Goal: Task Accomplishment & Management: Manage account settings

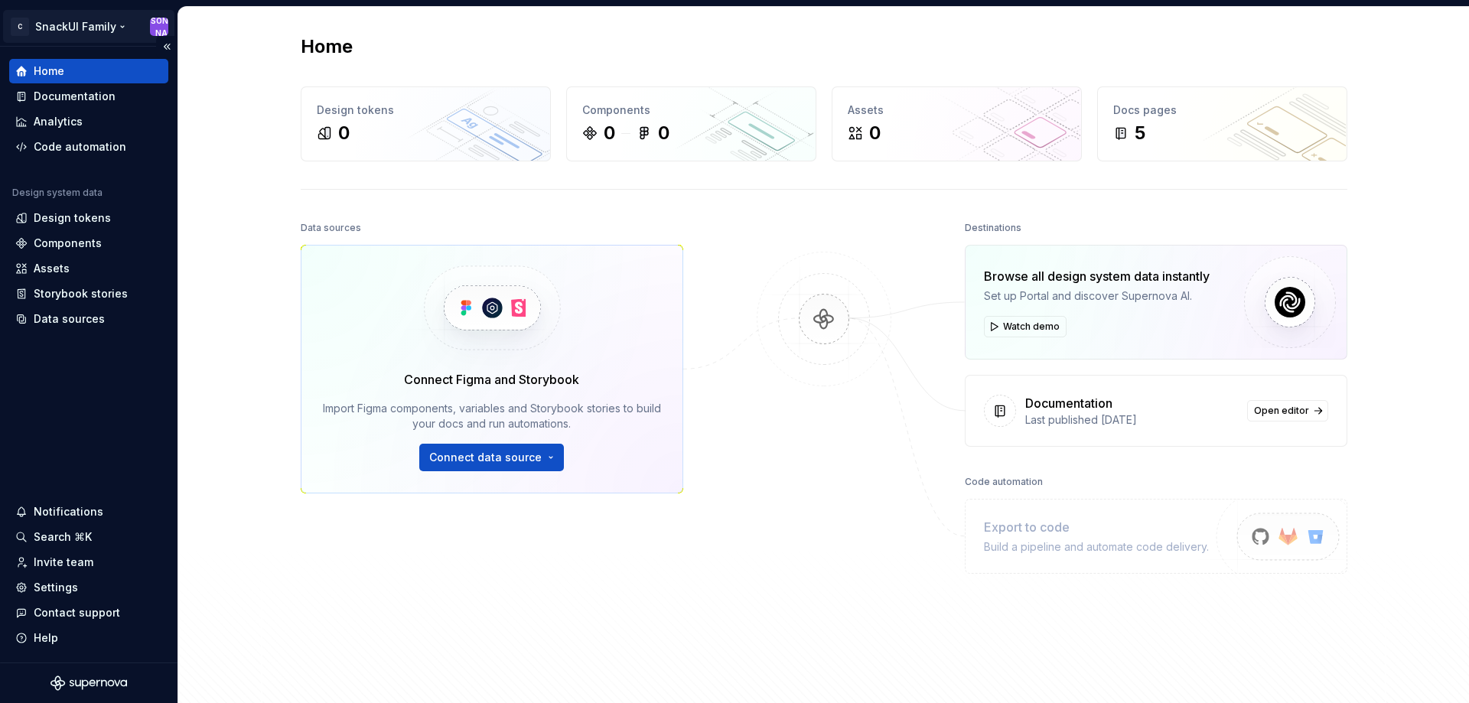
click at [109, 27] on html "C SnackUI Family Ю Home Documentation Analytics Code automation Design system d…" at bounding box center [734, 351] width 1469 height 703
click at [105, 31] on html "C SnackUI Family Ю Home Documentation Analytics Code automation Design system d…" at bounding box center [734, 351] width 1469 height 703
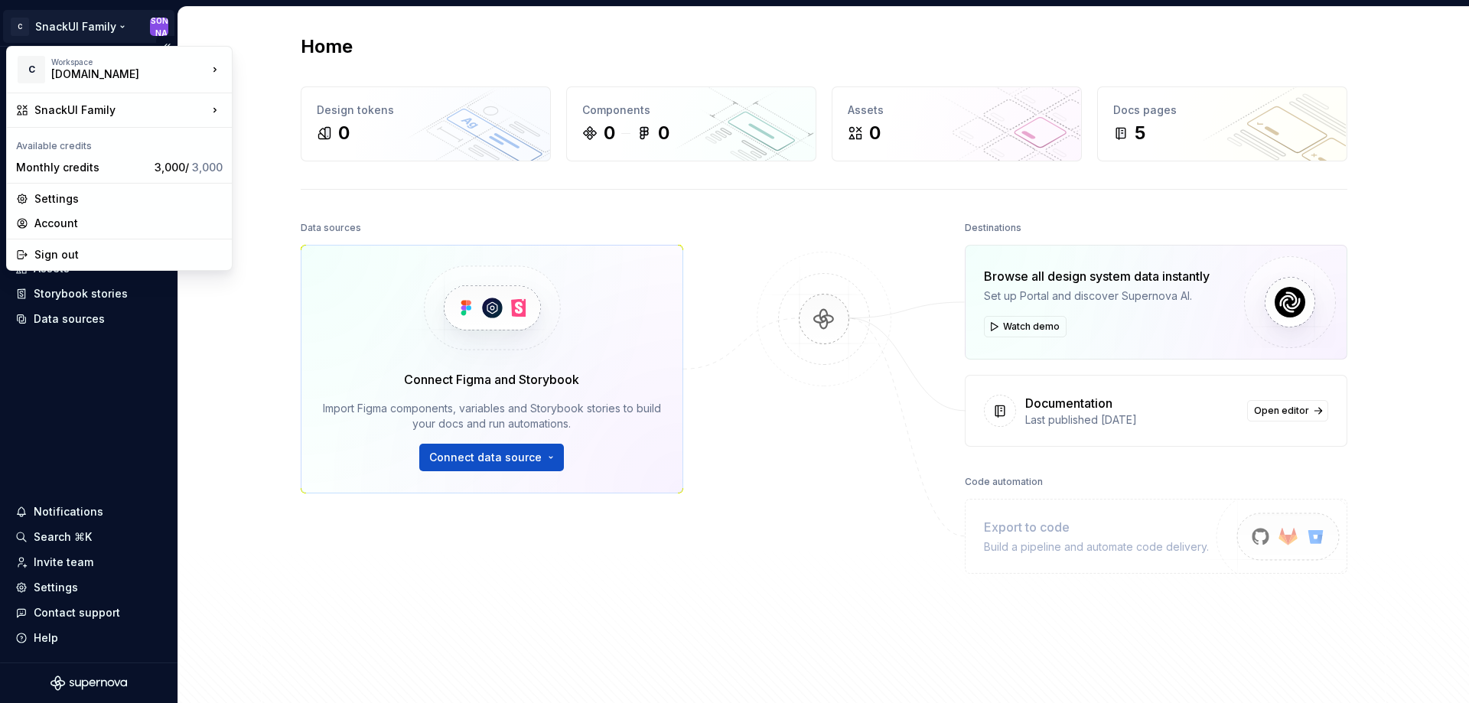
click at [156, 26] on html "C SnackUI Family Ю Home Documentation Analytics Code automation Design system d…" at bounding box center [734, 351] width 1469 height 703
click at [305, 23] on html "C SnackUI Family Ю Home Documentation Analytics Code automation Design system d…" at bounding box center [734, 351] width 1469 height 703
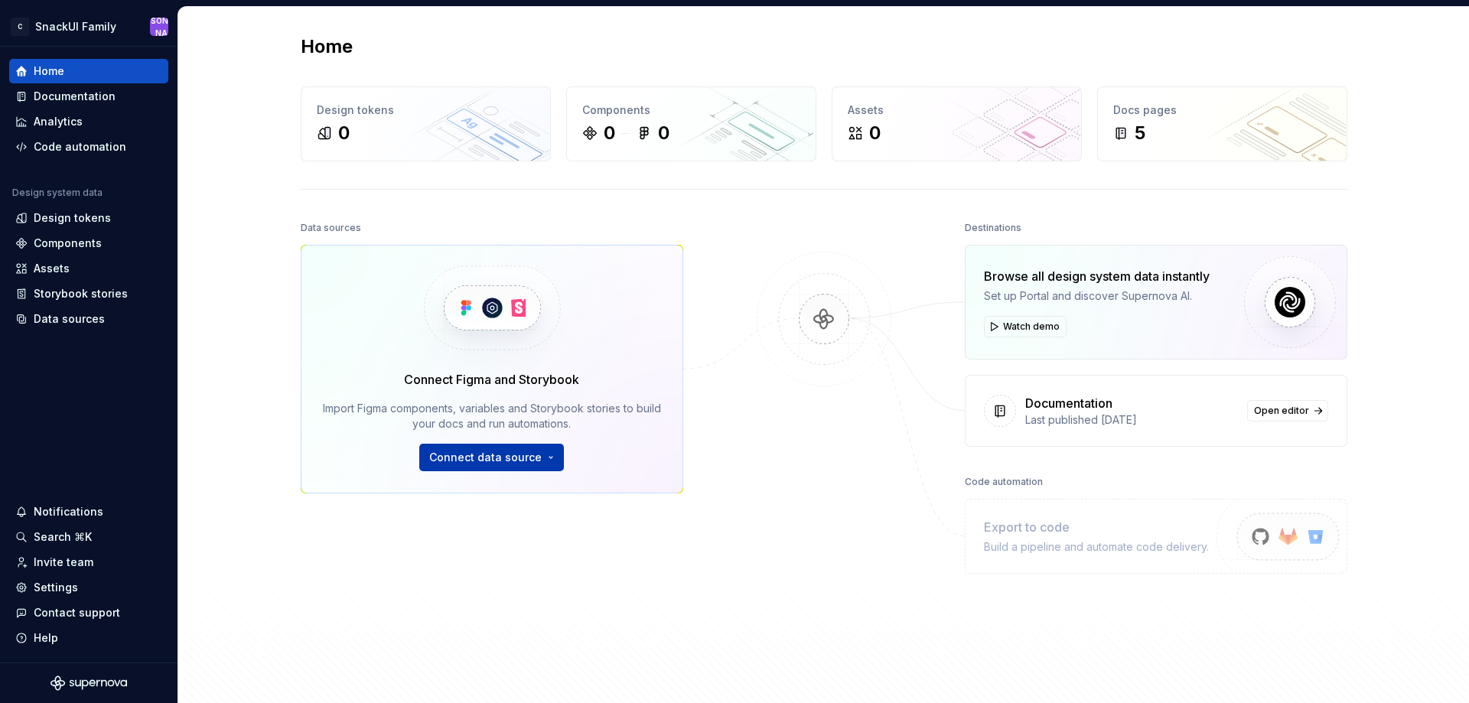
click at [513, 463] on span "Connect data source" at bounding box center [485, 457] width 112 height 15
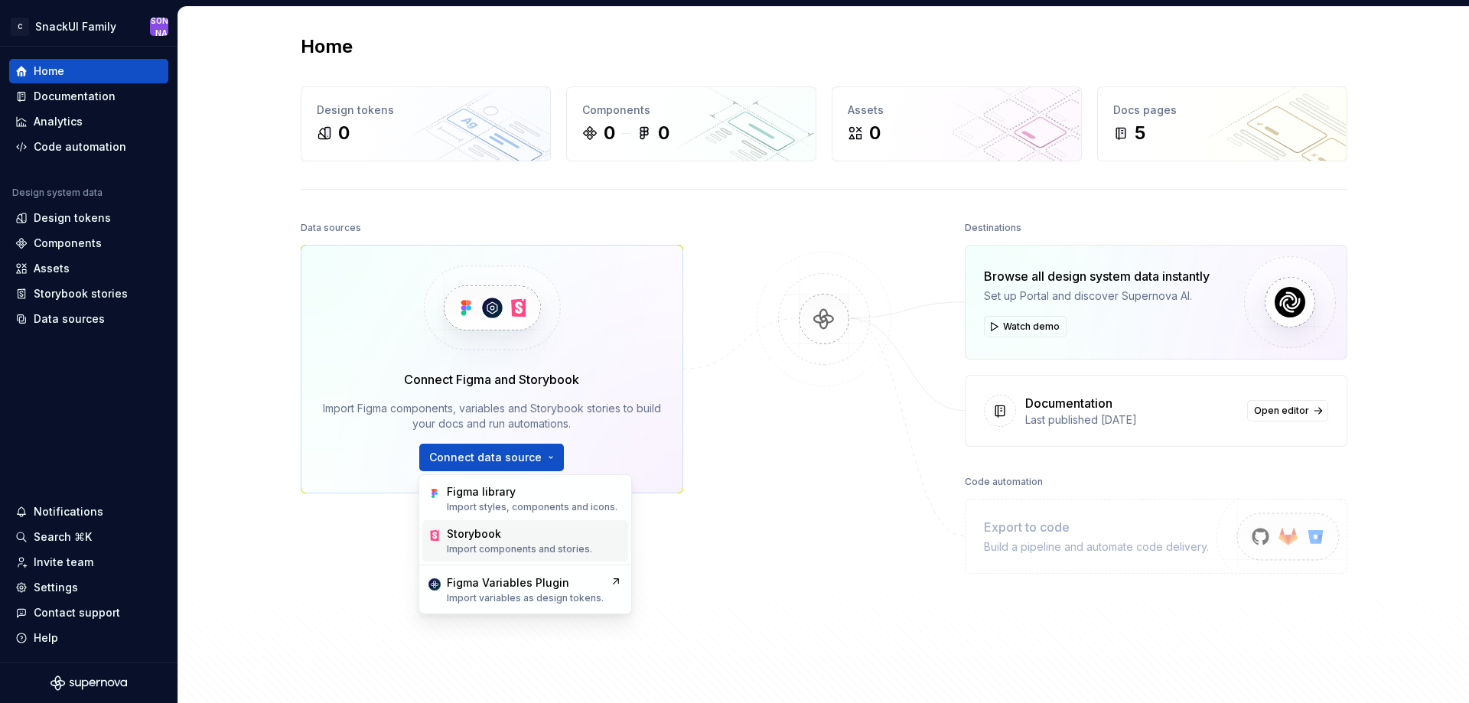
click at [523, 535] on div "Storybook" at bounding box center [519, 533] width 145 height 15
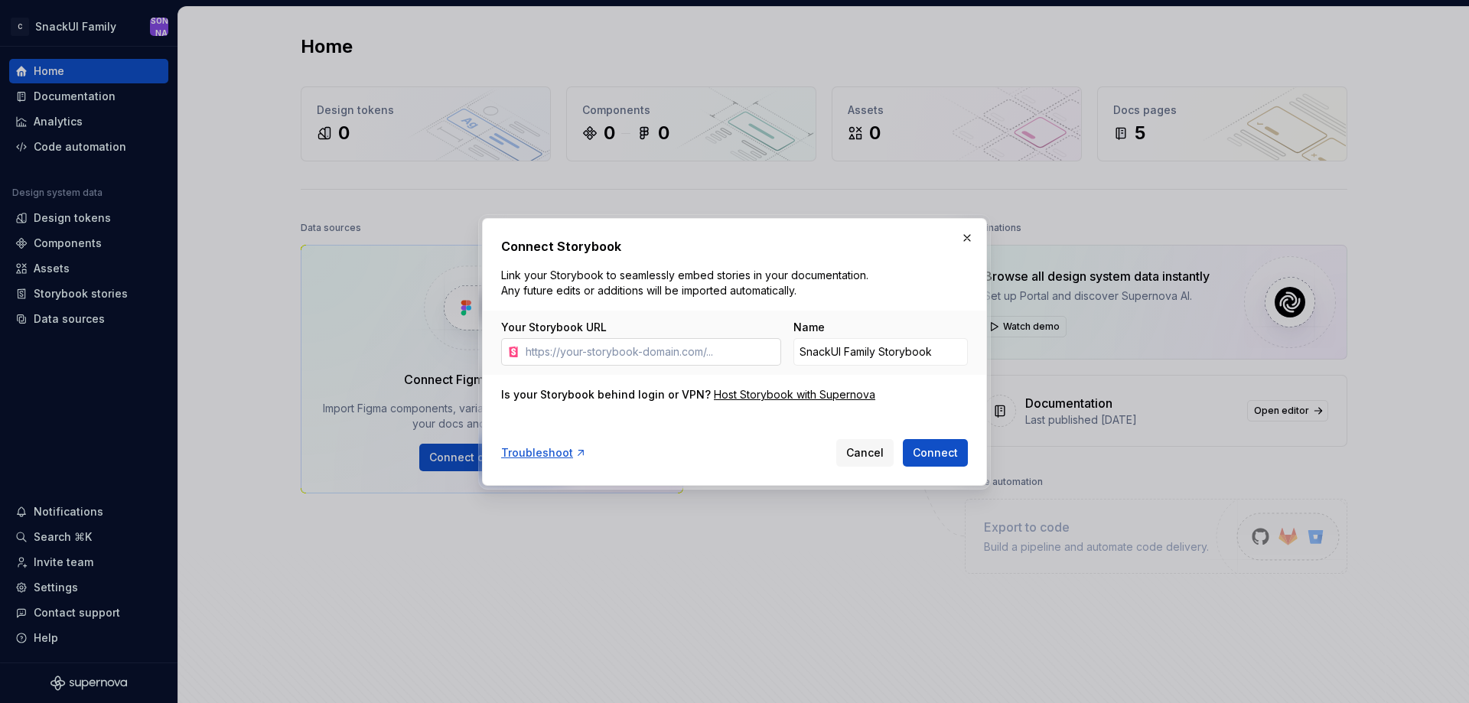
click at [681, 341] on input "Your Storybook URL" at bounding box center [650, 352] width 262 height 28
click at [970, 234] on button "button" at bounding box center [966, 237] width 21 height 21
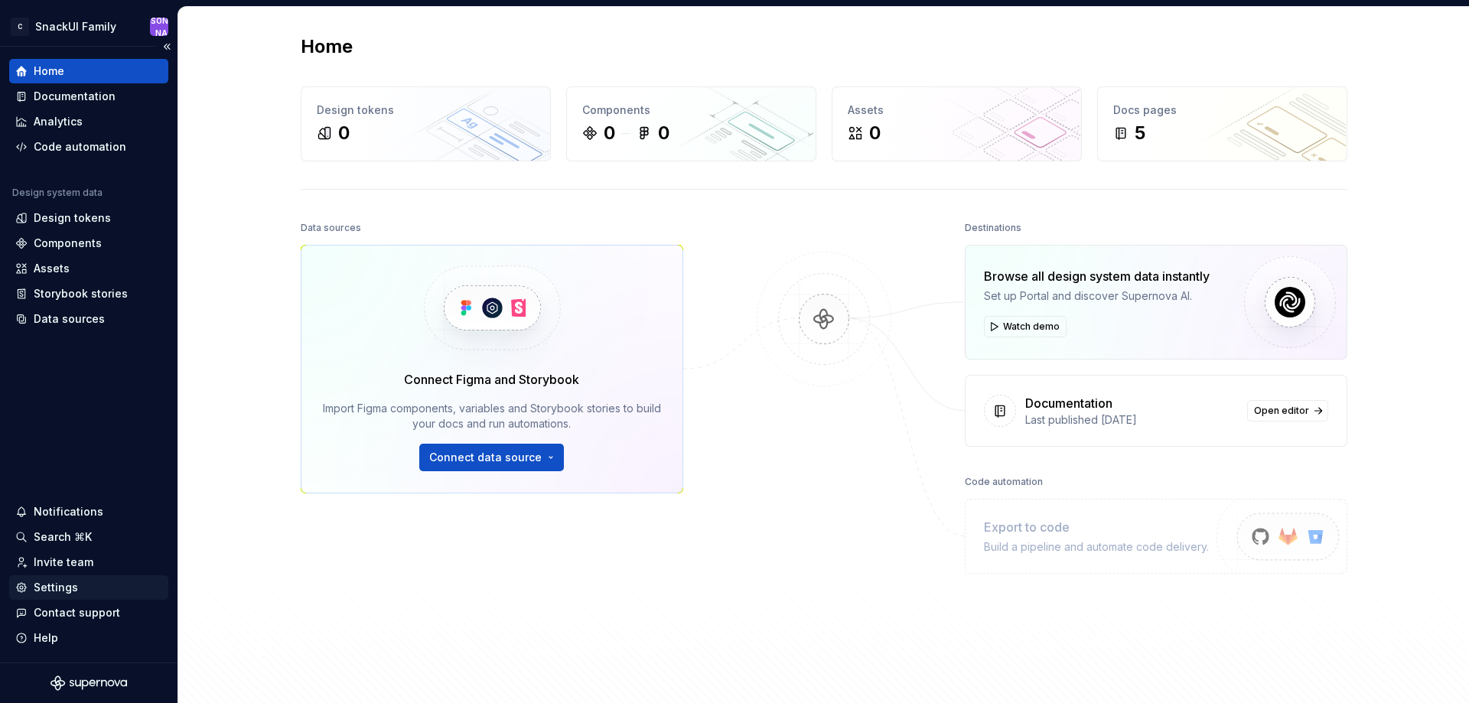
click at [71, 591] on div "Settings" at bounding box center [56, 587] width 44 height 15
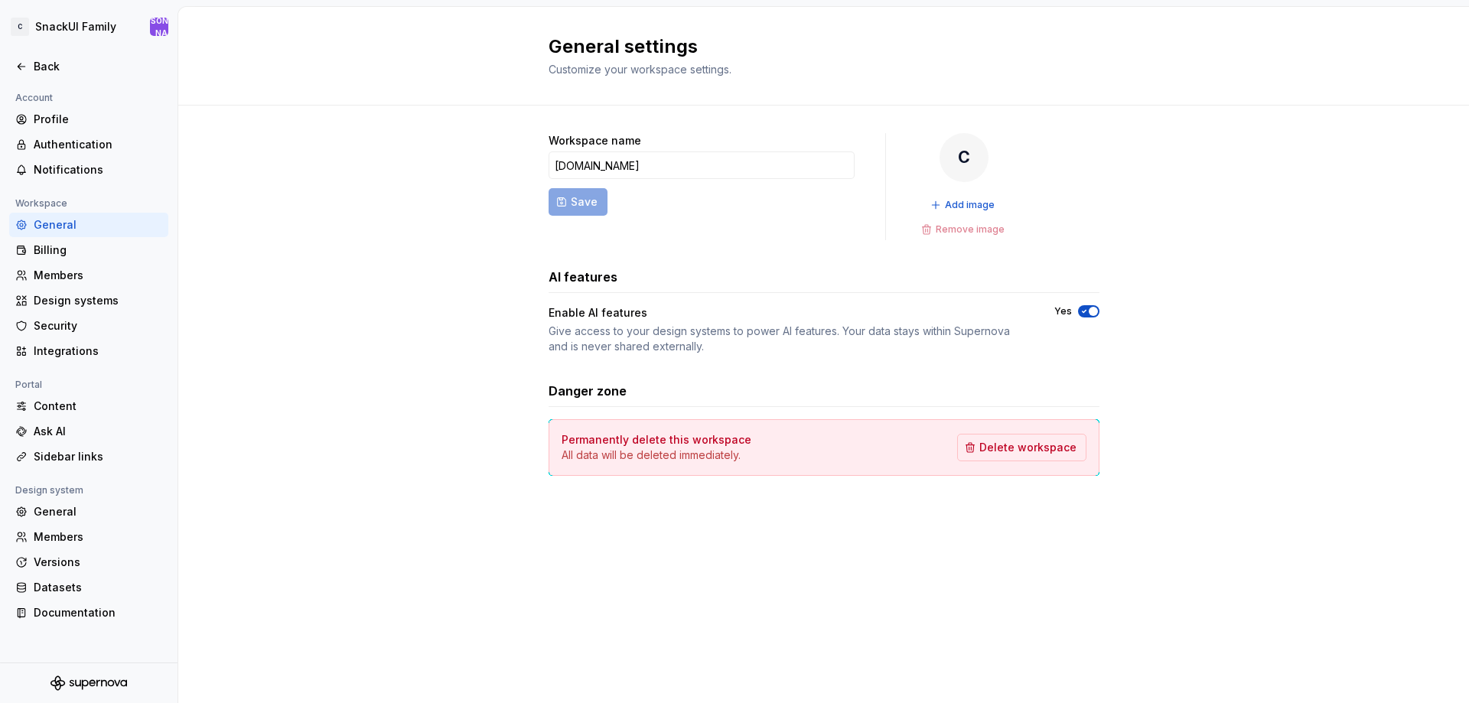
drag, startPoint x: 275, startPoint y: 237, endPoint x: 275, endPoint y: 229, distance: 7.7
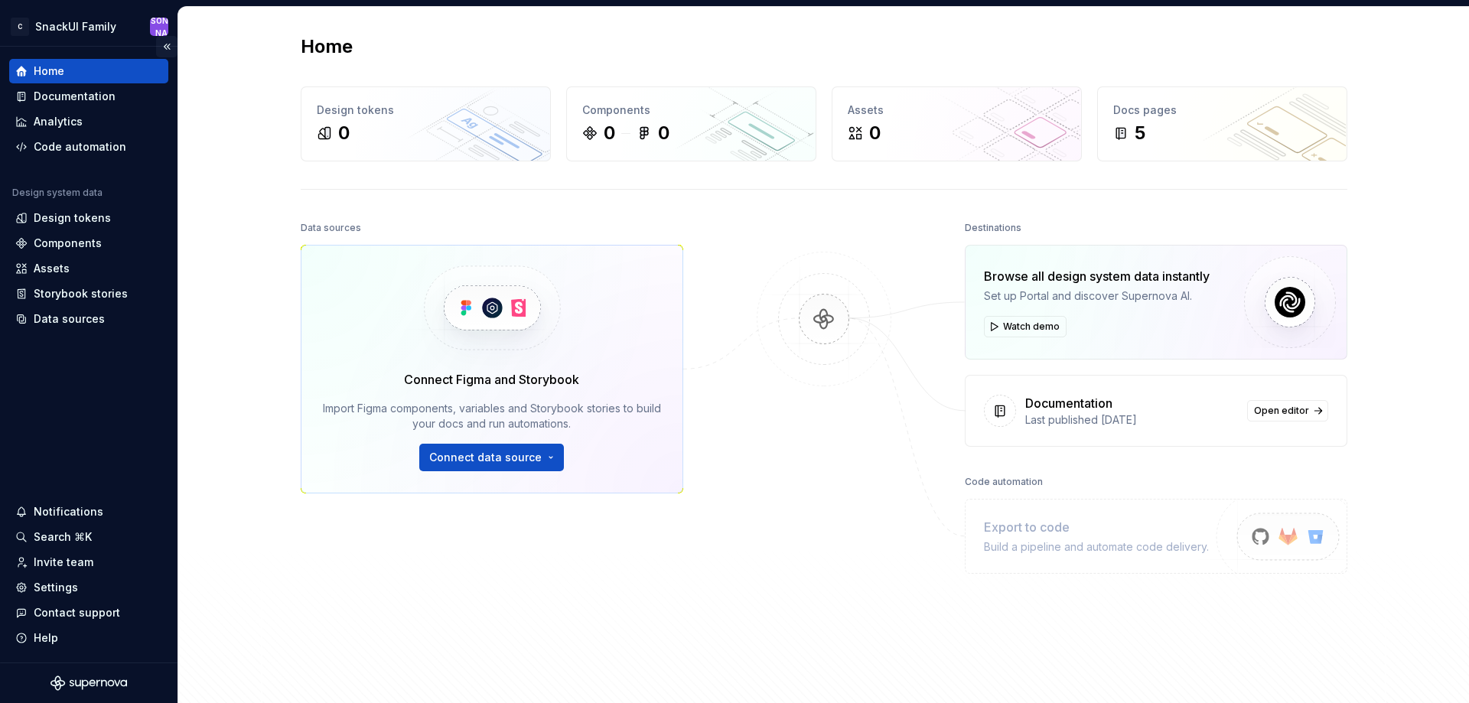
click at [163, 47] on button "Collapse sidebar" at bounding box center [166, 46] width 21 height 21
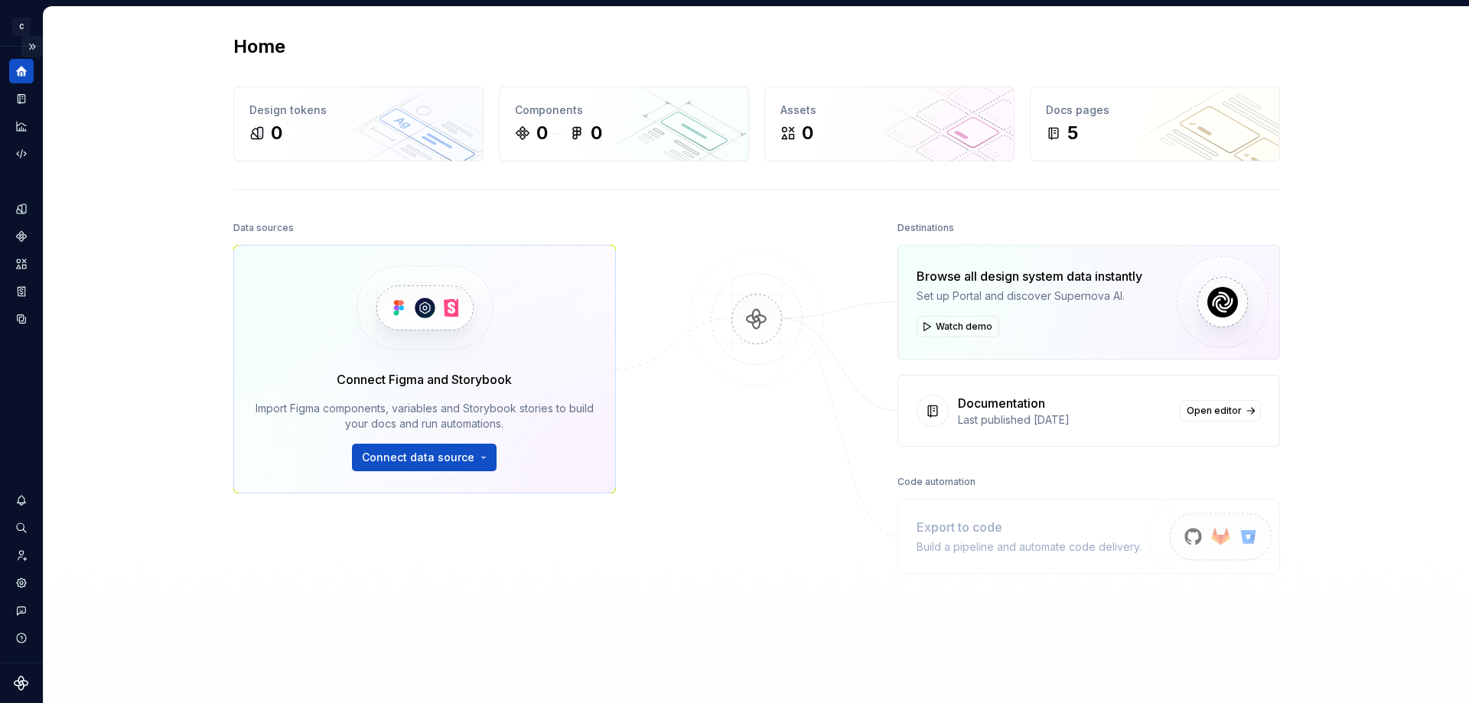
click at [28, 42] on button "Expand sidebar" at bounding box center [31, 46] width 21 height 21
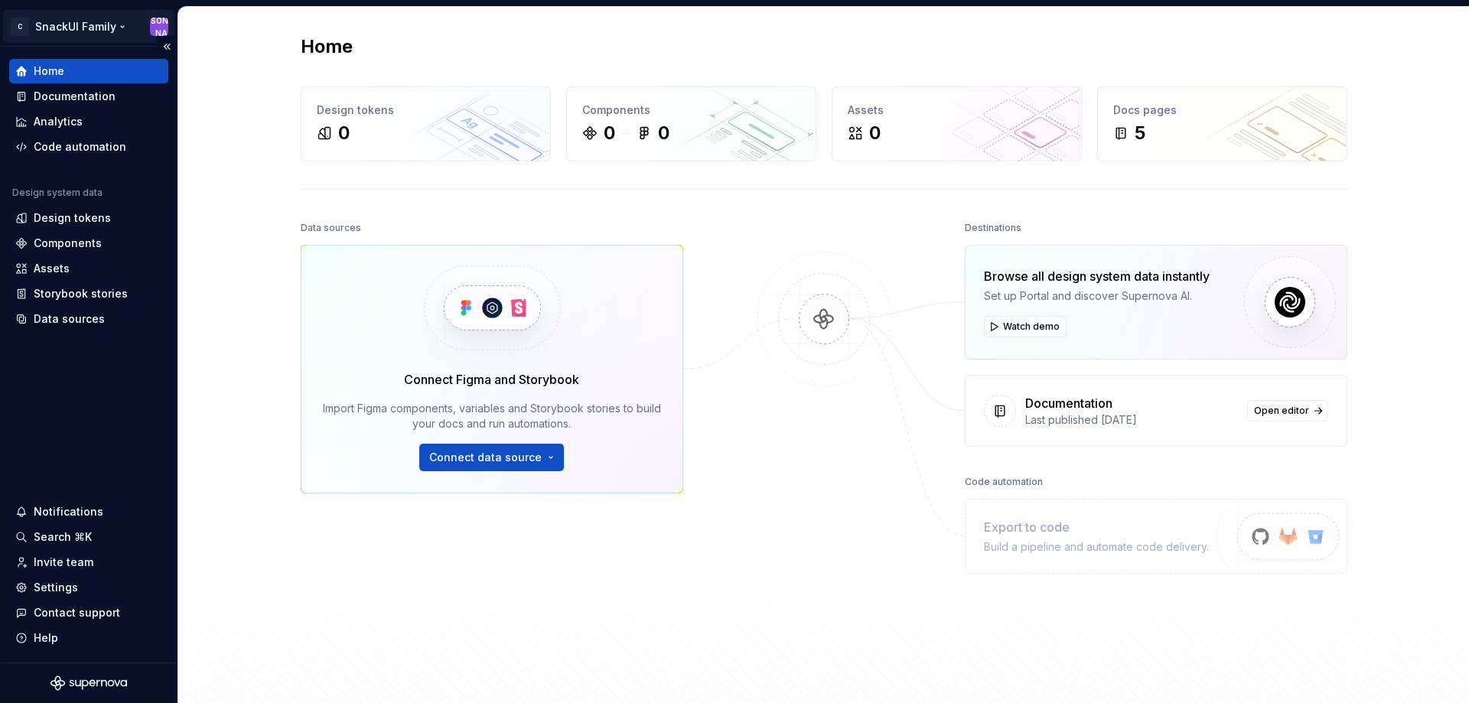
click at [27, 28] on html "C SnackUI Family Ю Home Documentation Analytics Code automation Design system d…" at bounding box center [734, 351] width 1469 height 703
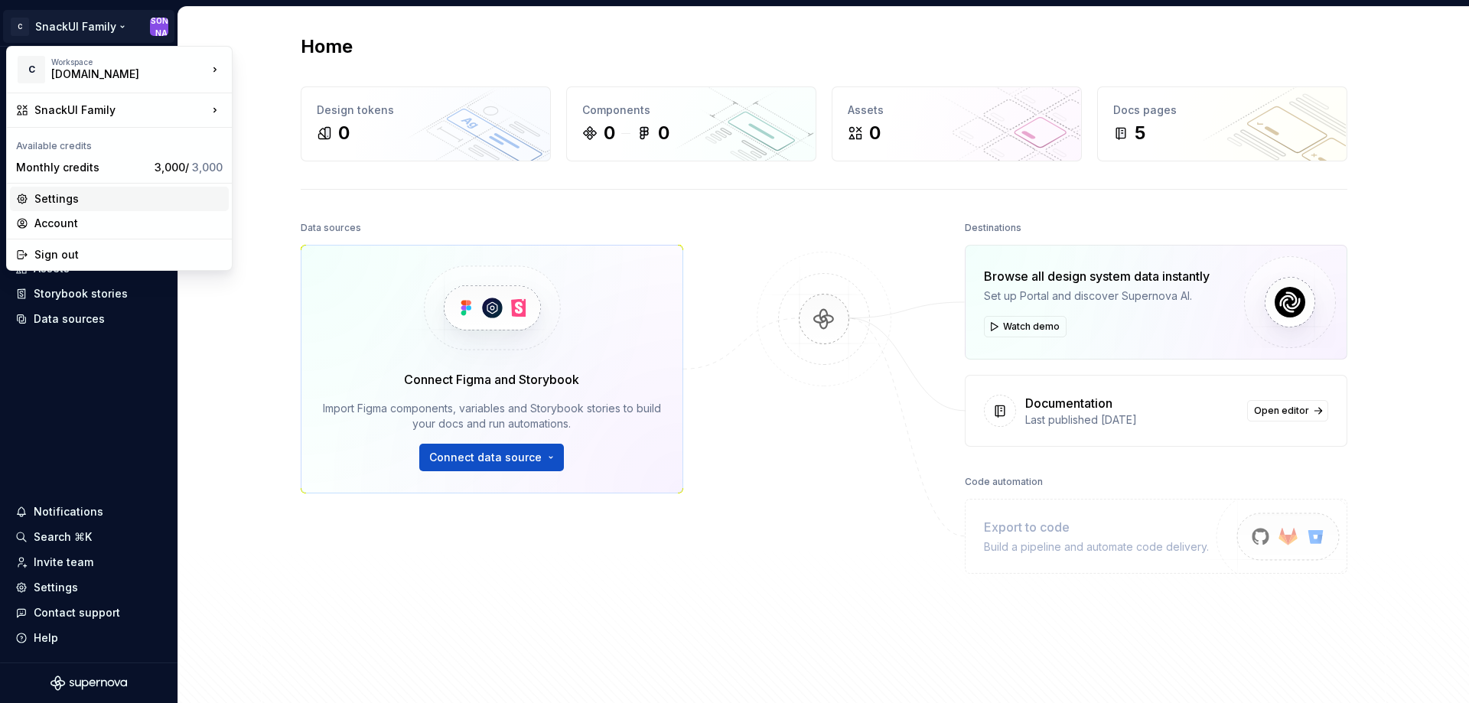
click at [76, 196] on div "Settings" at bounding box center [128, 198] width 188 height 15
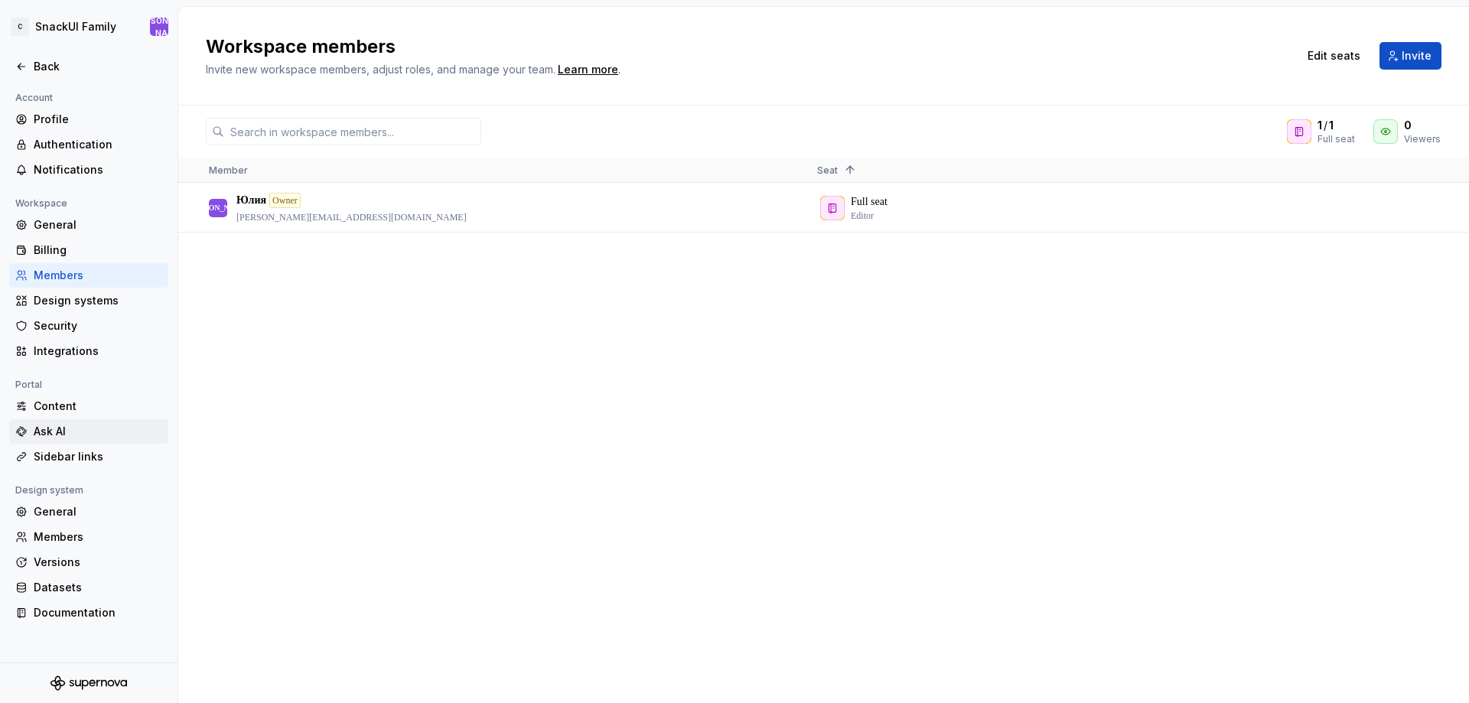
drag, startPoint x: 62, startPoint y: 409, endPoint x: 62, endPoint y: 428, distance: 19.1
click at [63, 410] on div "Content" at bounding box center [98, 406] width 129 height 15
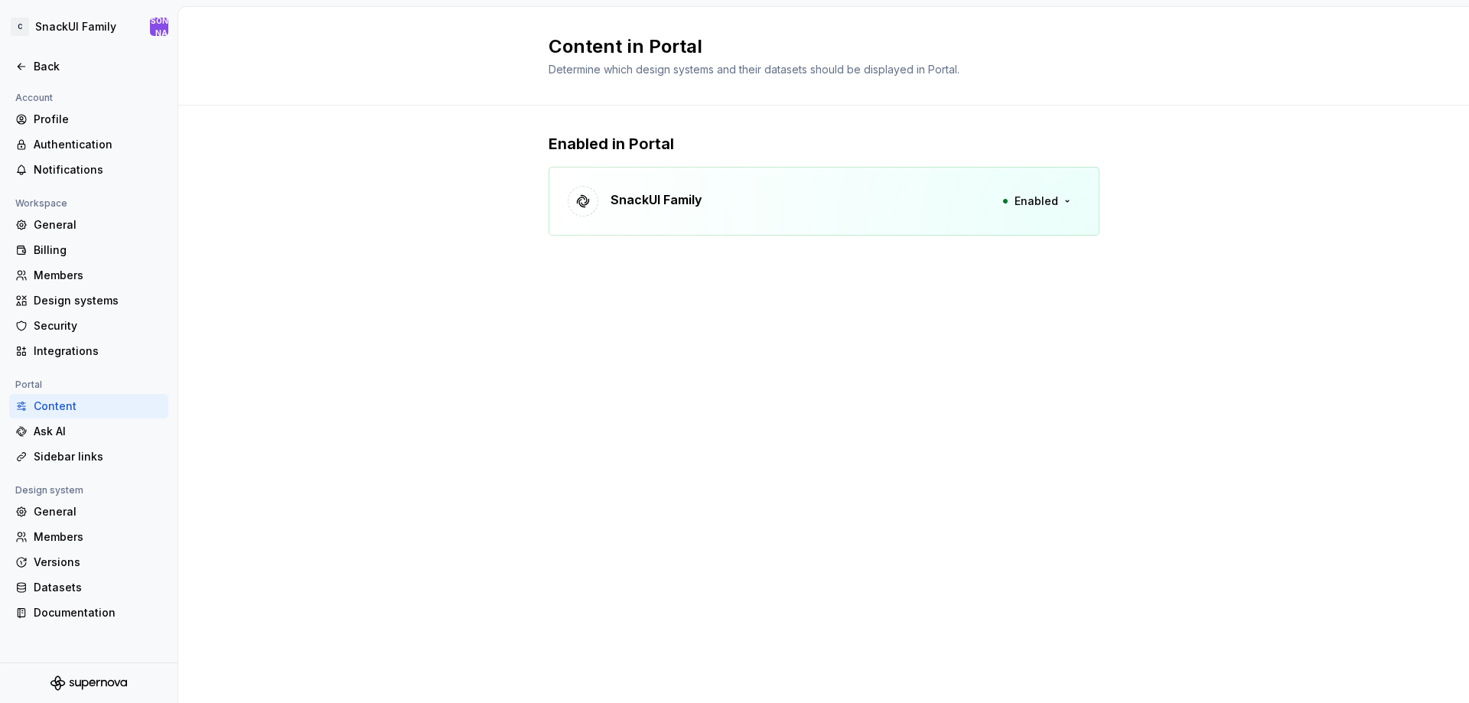
click at [987, 207] on div "SnackUI Family Enabled" at bounding box center [823, 201] width 551 height 69
click at [1048, 200] on span "Enabled" at bounding box center [1036, 201] width 44 height 15
click at [585, 379] on div "Content in Portal Determine which design systems and their datasets should be d…" at bounding box center [823, 355] width 1291 height 696
click at [90, 509] on div "General" at bounding box center [98, 511] width 129 height 15
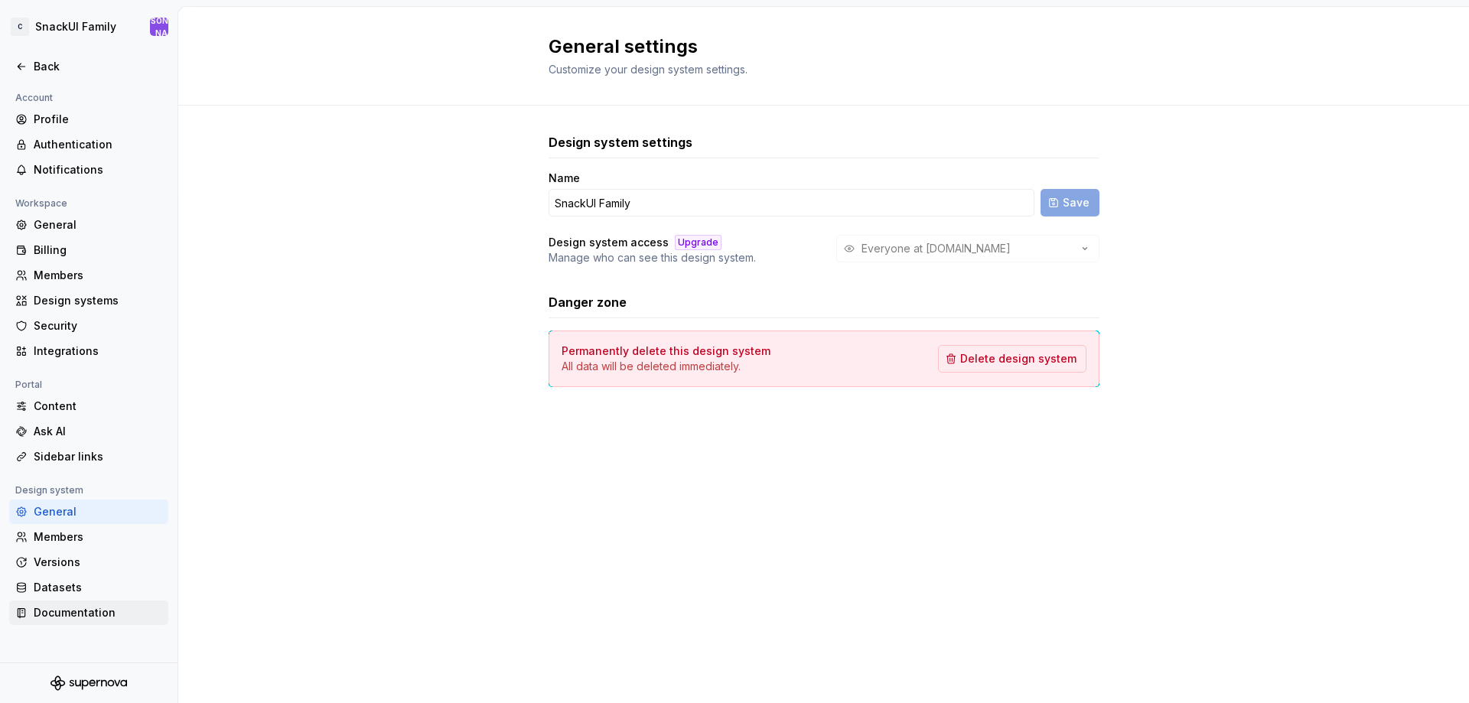
click at [86, 610] on div "Documentation" at bounding box center [98, 612] width 129 height 15
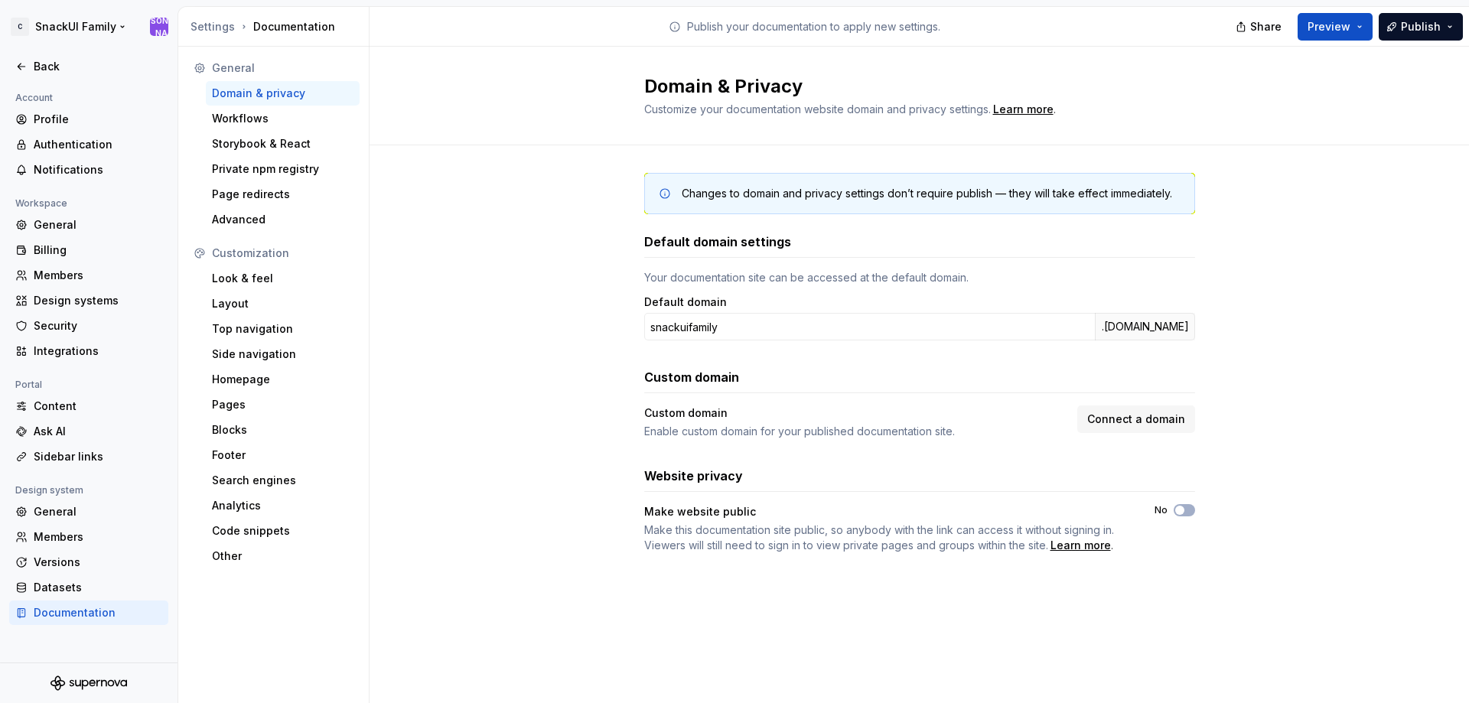
click at [7, 23] on html "C SnackUI Family Ю Back Account Profile Authentication Notifications Workspace …" at bounding box center [734, 351] width 1469 height 703
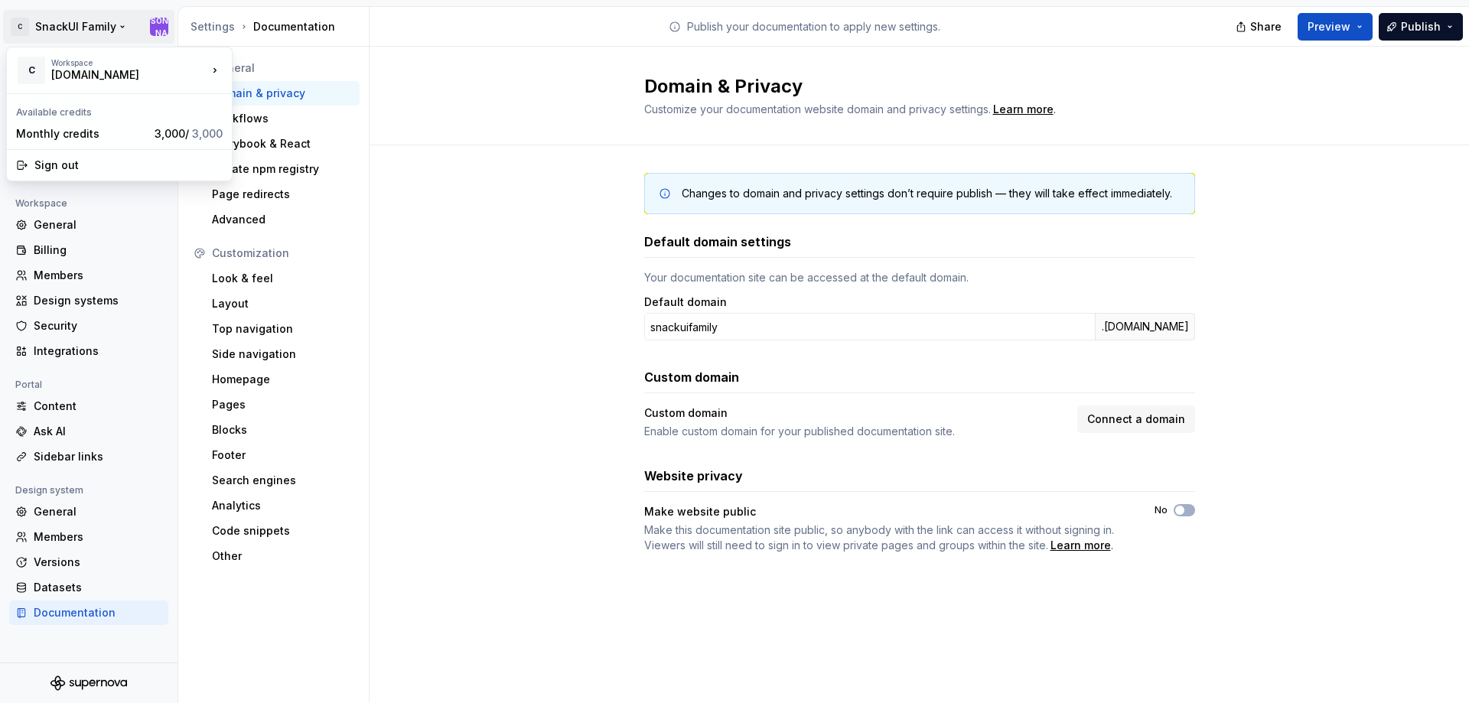
click at [419, 259] on html "C SnackUI Family Ю Back Account Profile Authentication Notifications Workspace …" at bounding box center [734, 351] width 1469 height 703
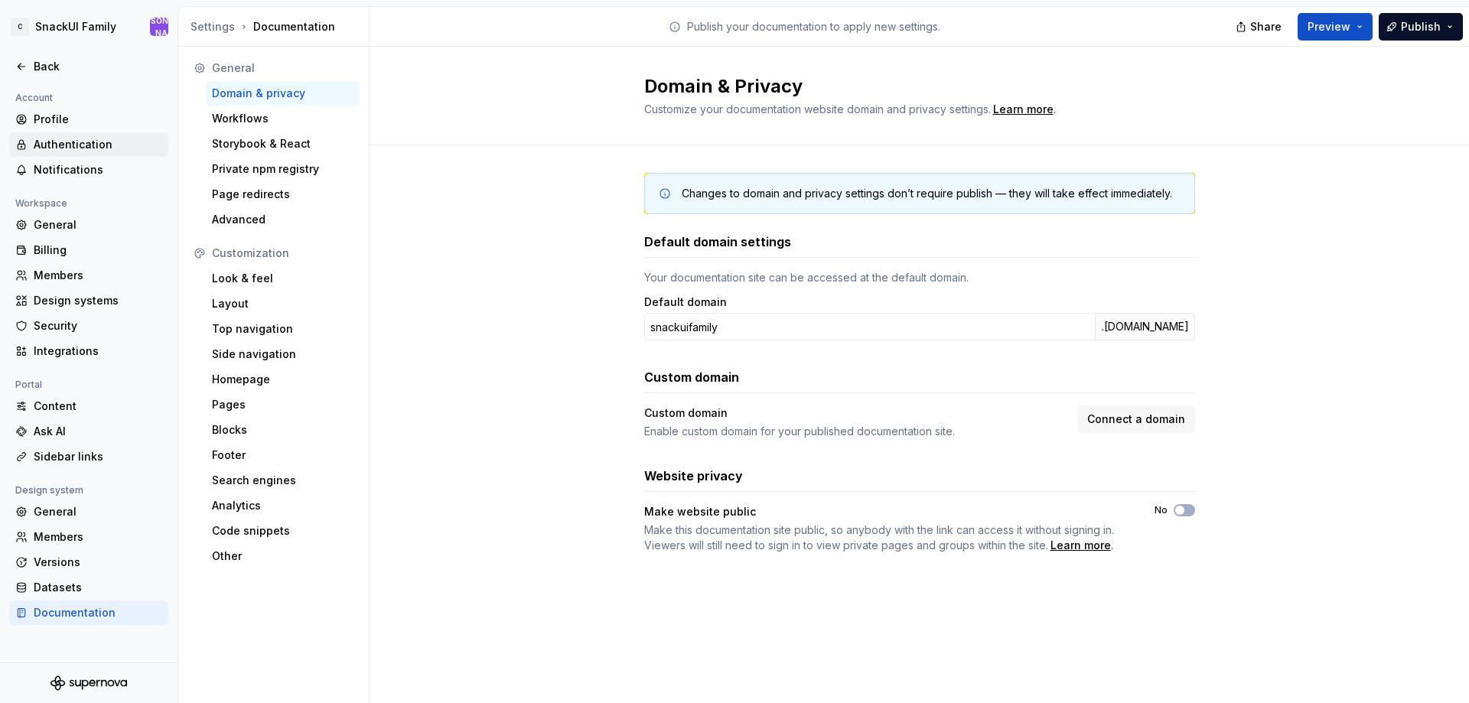
click at [87, 151] on div "Authentication" at bounding box center [98, 144] width 129 height 15
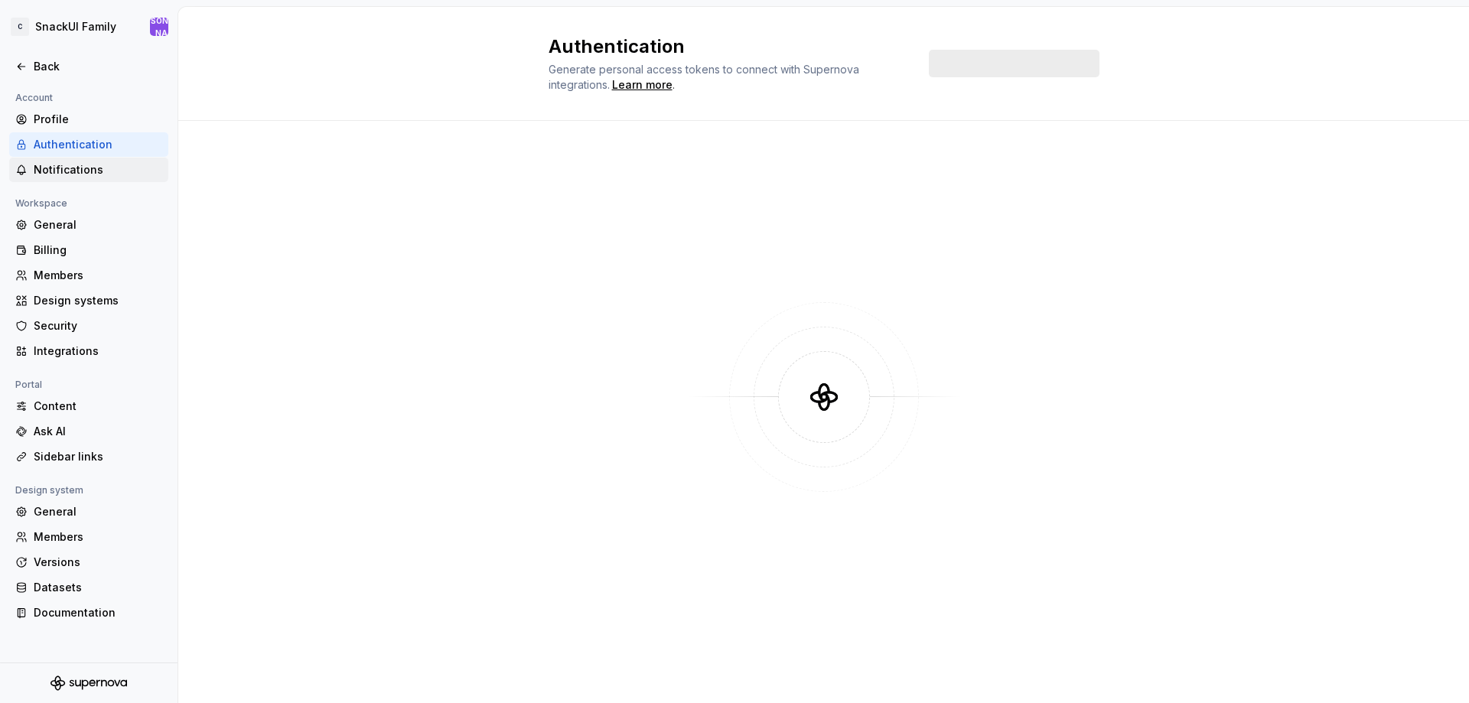
click at [81, 181] on div "Notifications" at bounding box center [88, 170] width 159 height 24
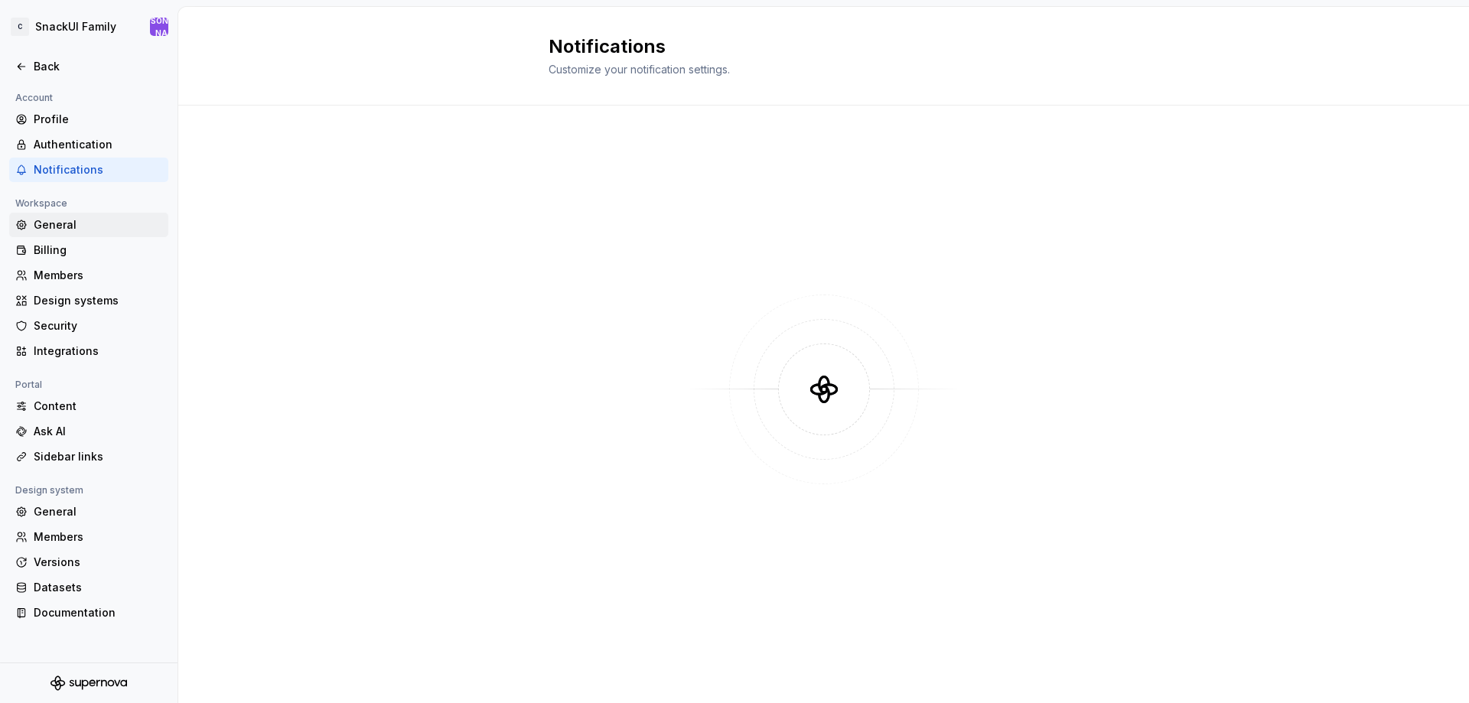
click at [61, 232] on div "General" at bounding box center [98, 224] width 129 height 15
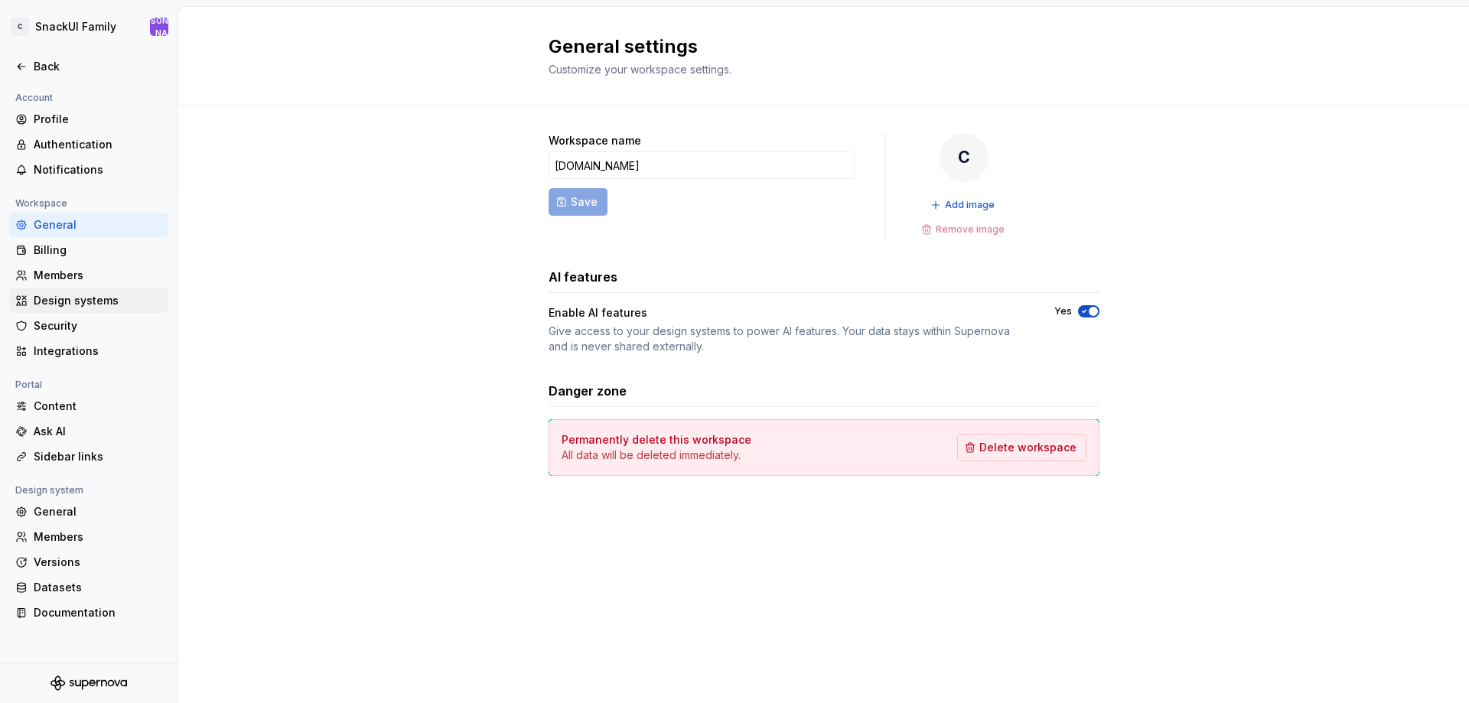
drag, startPoint x: 45, startPoint y: 259, endPoint x: 21, endPoint y: 311, distance: 56.8
click at [44, 259] on div "Billing" at bounding box center [88, 250] width 159 height 24
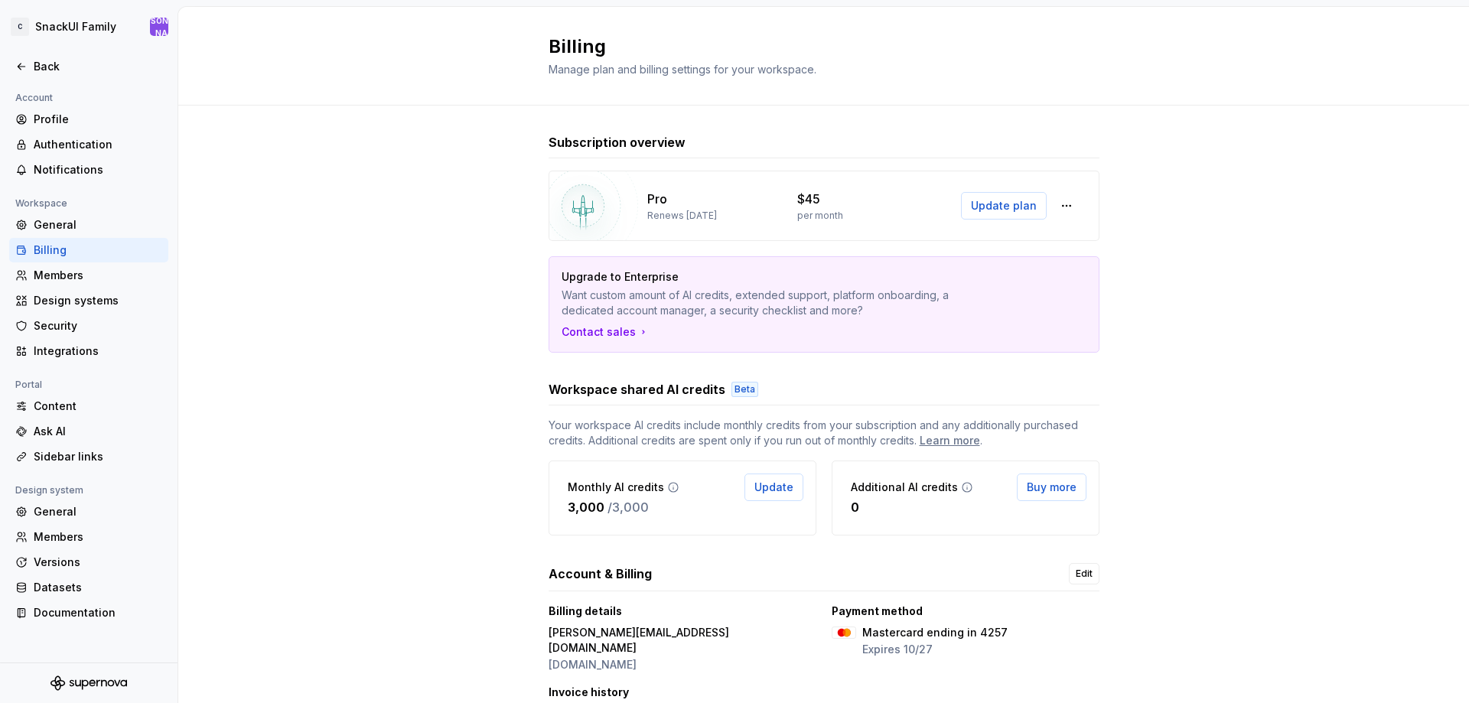
drag, startPoint x: 75, startPoint y: 348, endPoint x: 78, endPoint y: 372, distance: 23.9
click at [75, 349] on div "Integrations" at bounding box center [98, 350] width 129 height 15
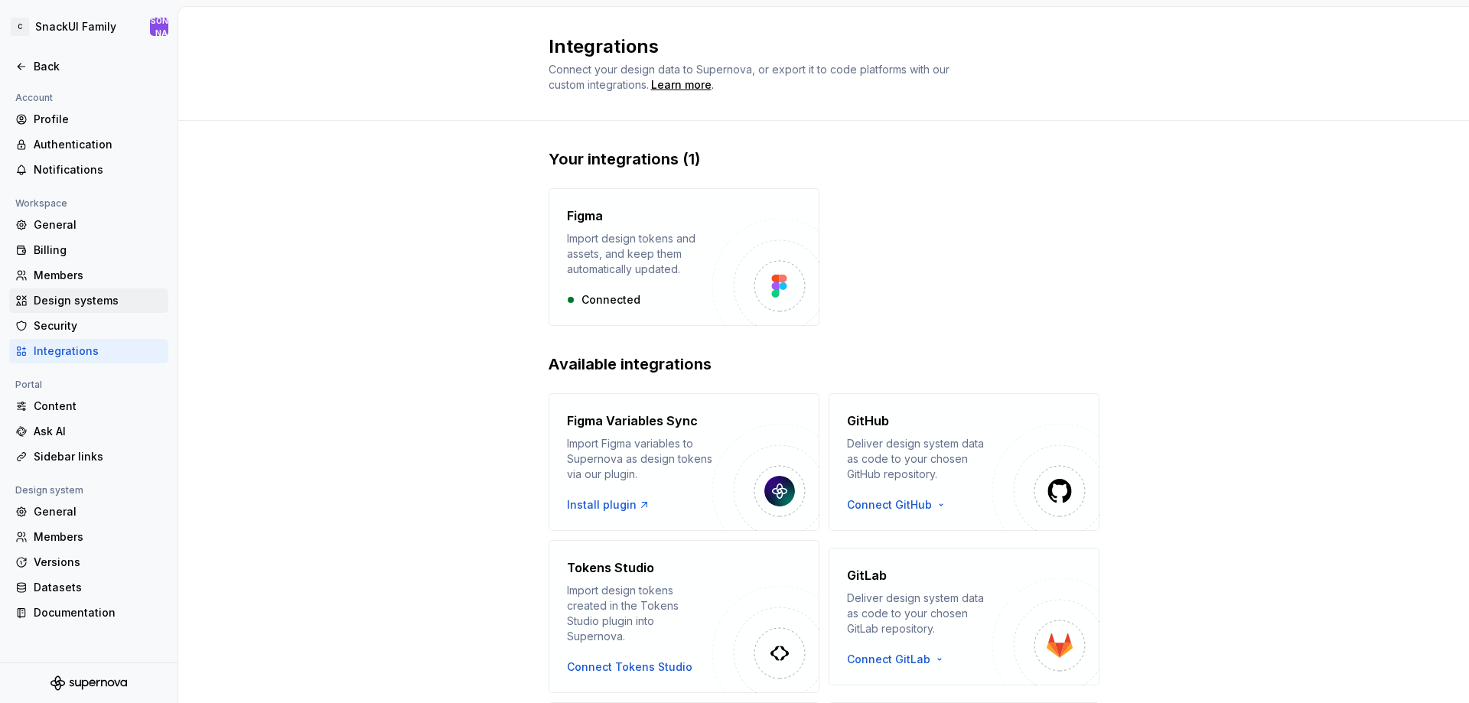
click at [68, 308] on div "Design systems" at bounding box center [98, 300] width 129 height 15
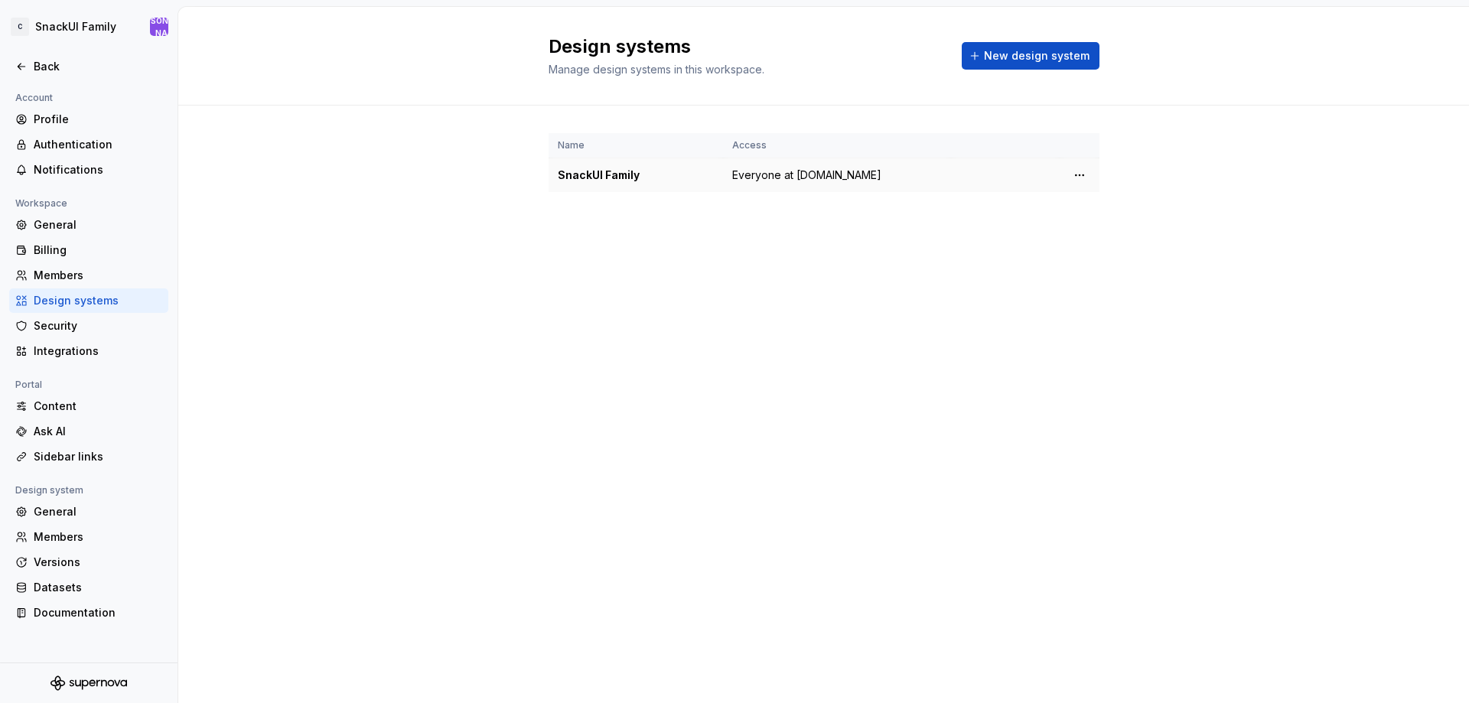
click at [777, 176] on span "Everyone at Cloud.ru" at bounding box center [806, 175] width 149 height 15
click at [583, 171] on div "SnackUI Family" at bounding box center [636, 175] width 156 height 15
click at [1055, 53] on span "New design system" at bounding box center [1037, 55] width 106 height 15
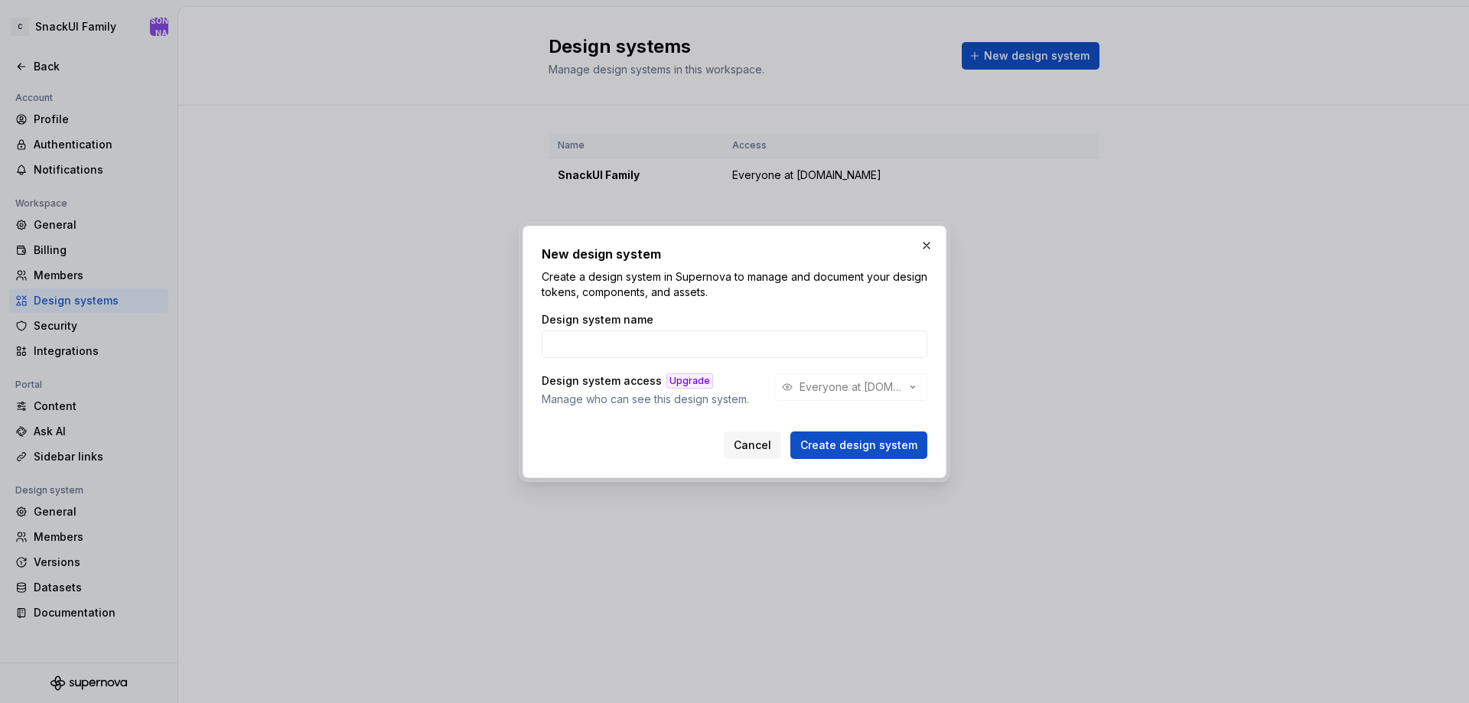
drag, startPoint x: 749, startPoint y: 444, endPoint x: 744, endPoint y: 451, distance: 8.3
click at [748, 447] on span "Cancel" at bounding box center [752, 445] width 37 height 15
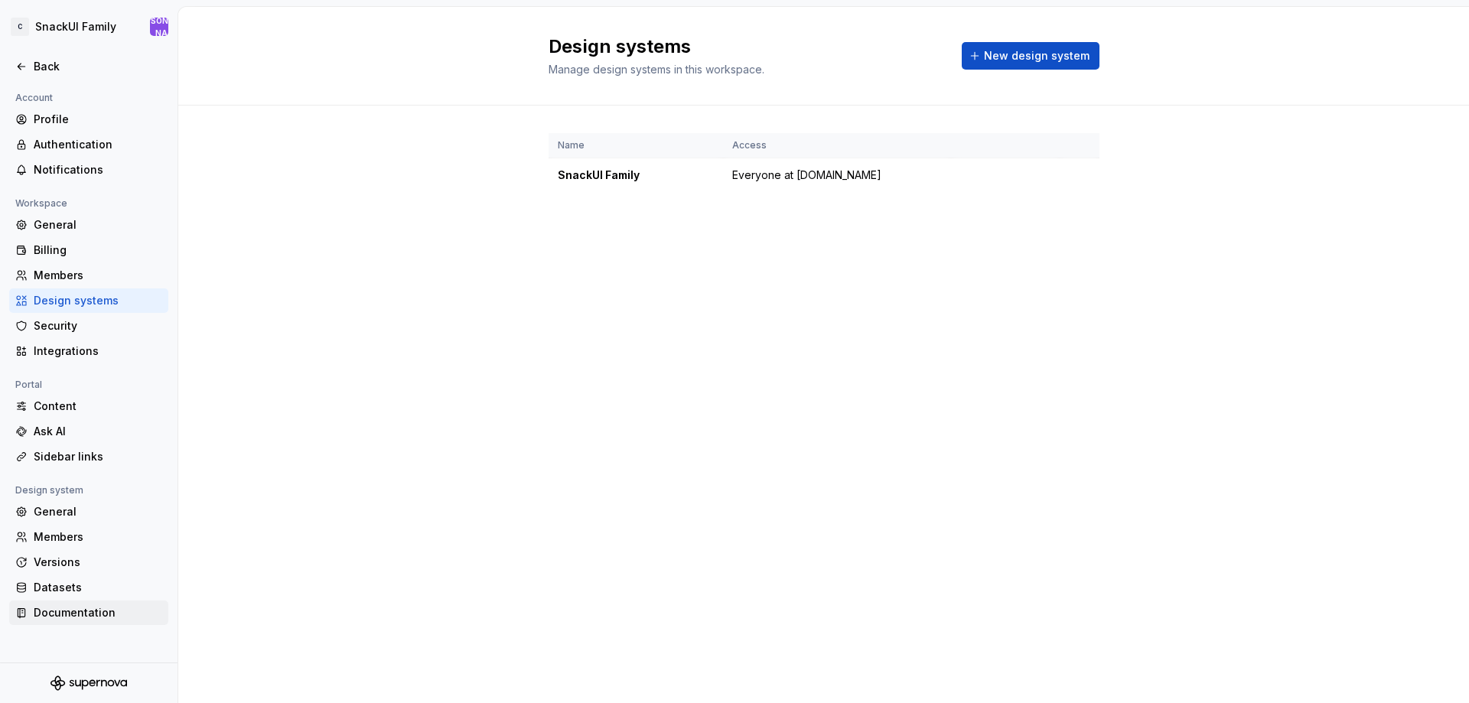
drag, startPoint x: 74, startPoint y: 514, endPoint x: 47, endPoint y: 605, distance: 94.9
click at [73, 515] on div "General" at bounding box center [98, 511] width 129 height 15
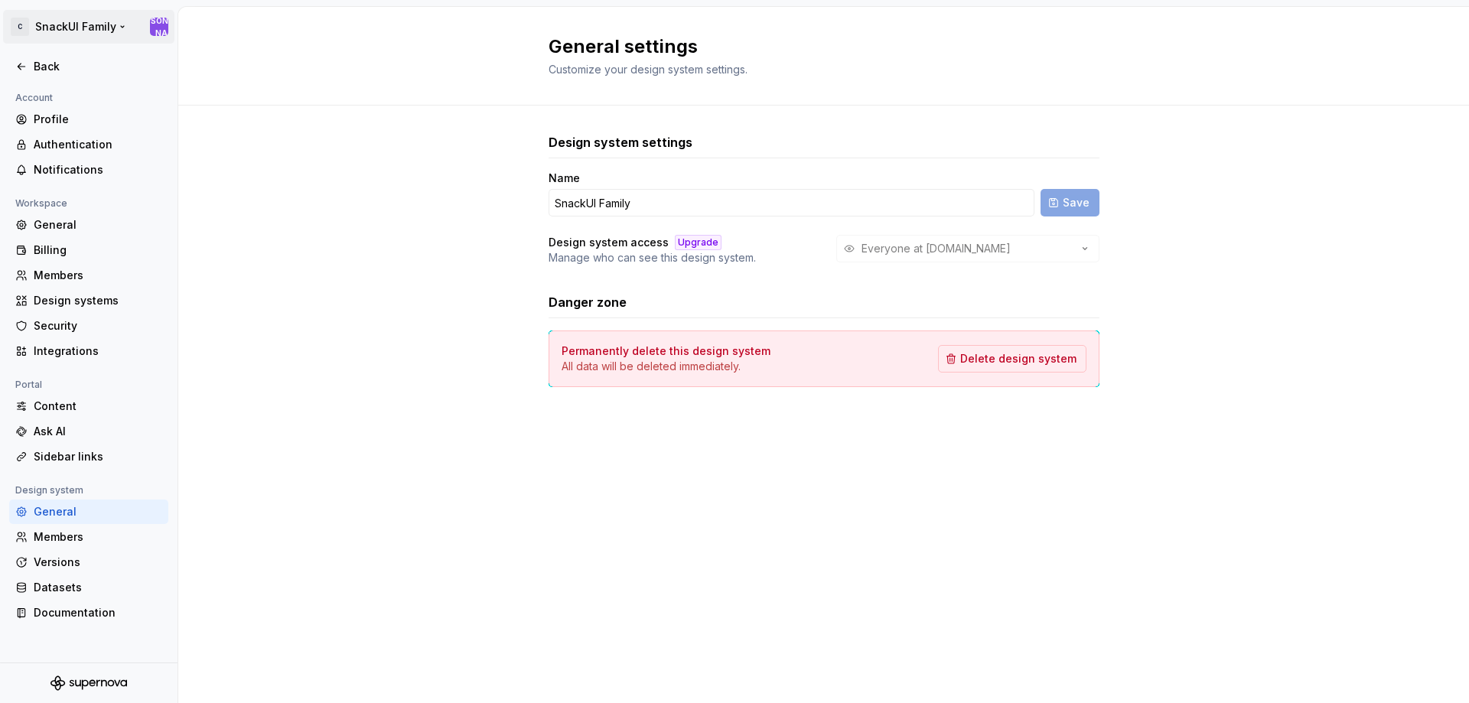
click at [22, 34] on html "C SnackUI Family Ю Back Account Profile Authentication Notifications Workspace …" at bounding box center [734, 351] width 1469 height 703
click at [1291, 103] on html "C SnackUI Family Ю Back Account Profile Authentication Notifications Workspace …" at bounding box center [734, 351] width 1469 height 703
drag, startPoint x: 34, startPoint y: 60, endPoint x: 30, endPoint y: 80, distance: 20.4
click at [34, 62] on div "Back" at bounding box center [98, 66] width 129 height 15
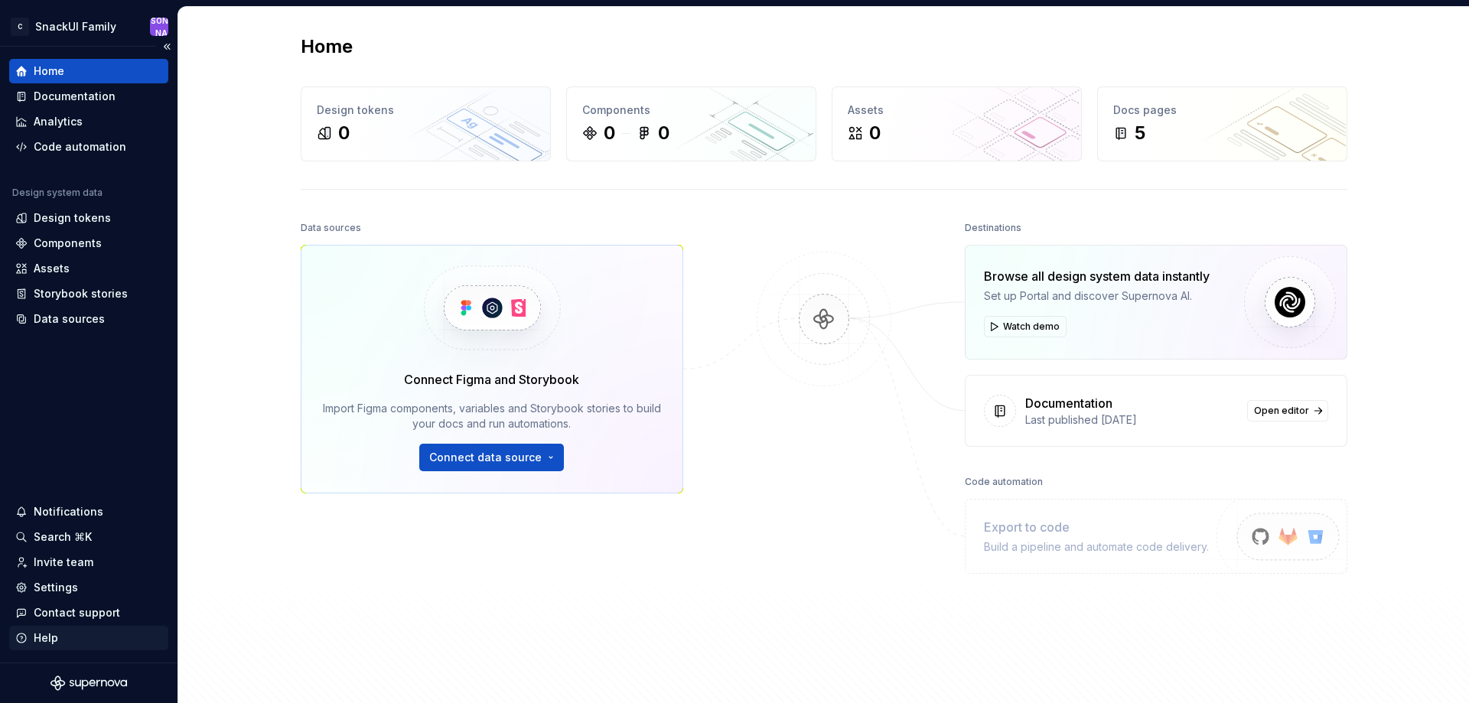
click at [57, 636] on div "Help" at bounding box center [88, 637] width 147 height 15
click at [80, 590] on div "Settings" at bounding box center [88, 587] width 147 height 15
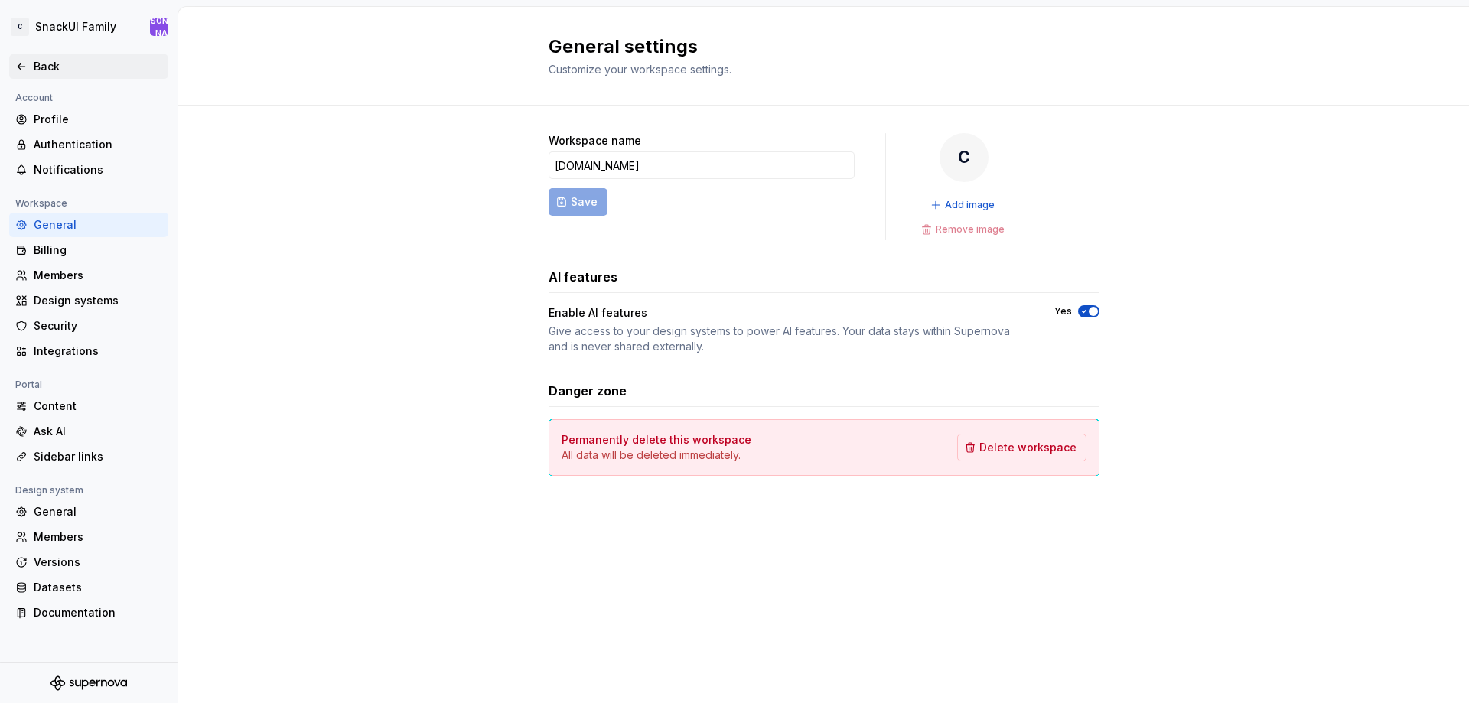
click at [44, 66] on div "Back" at bounding box center [98, 66] width 129 height 15
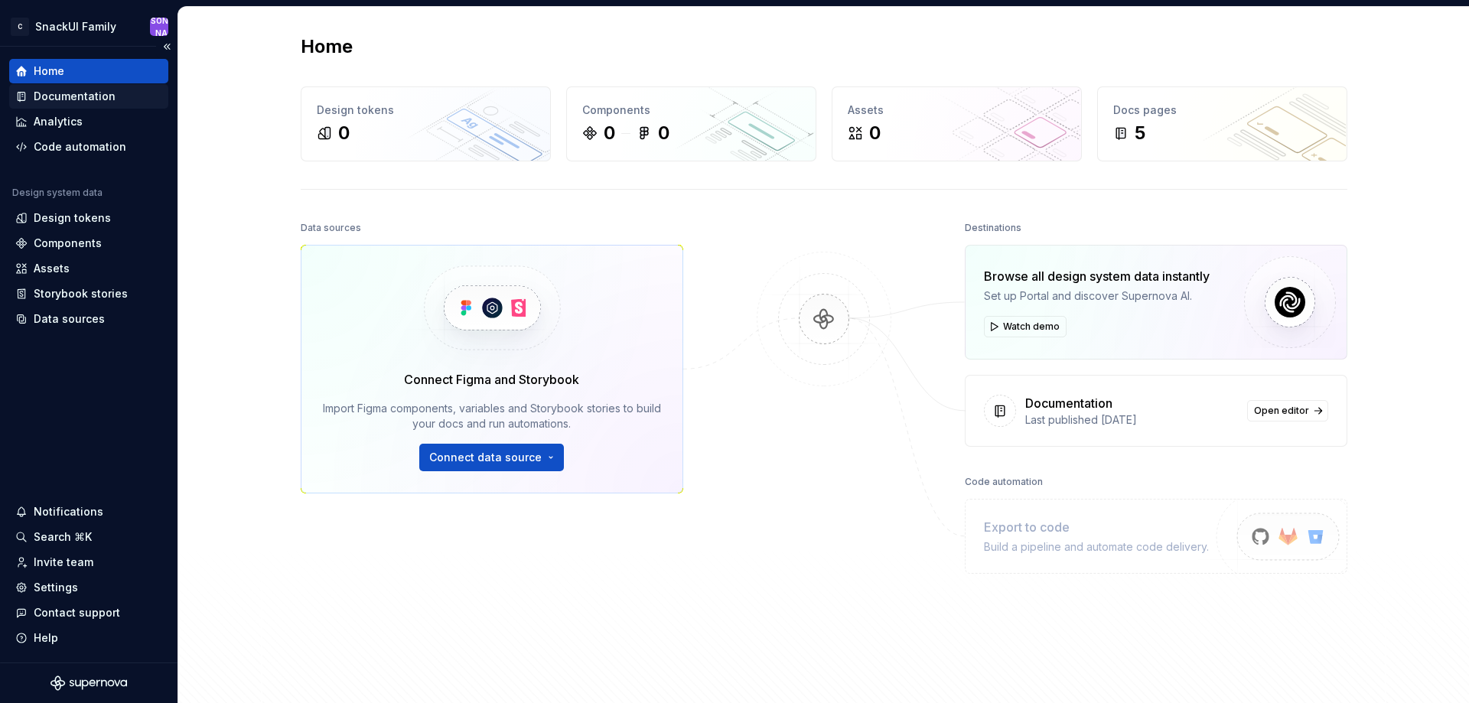
click at [93, 96] on div "Documentation" at bounding box center [75, 96] width 82 height 15
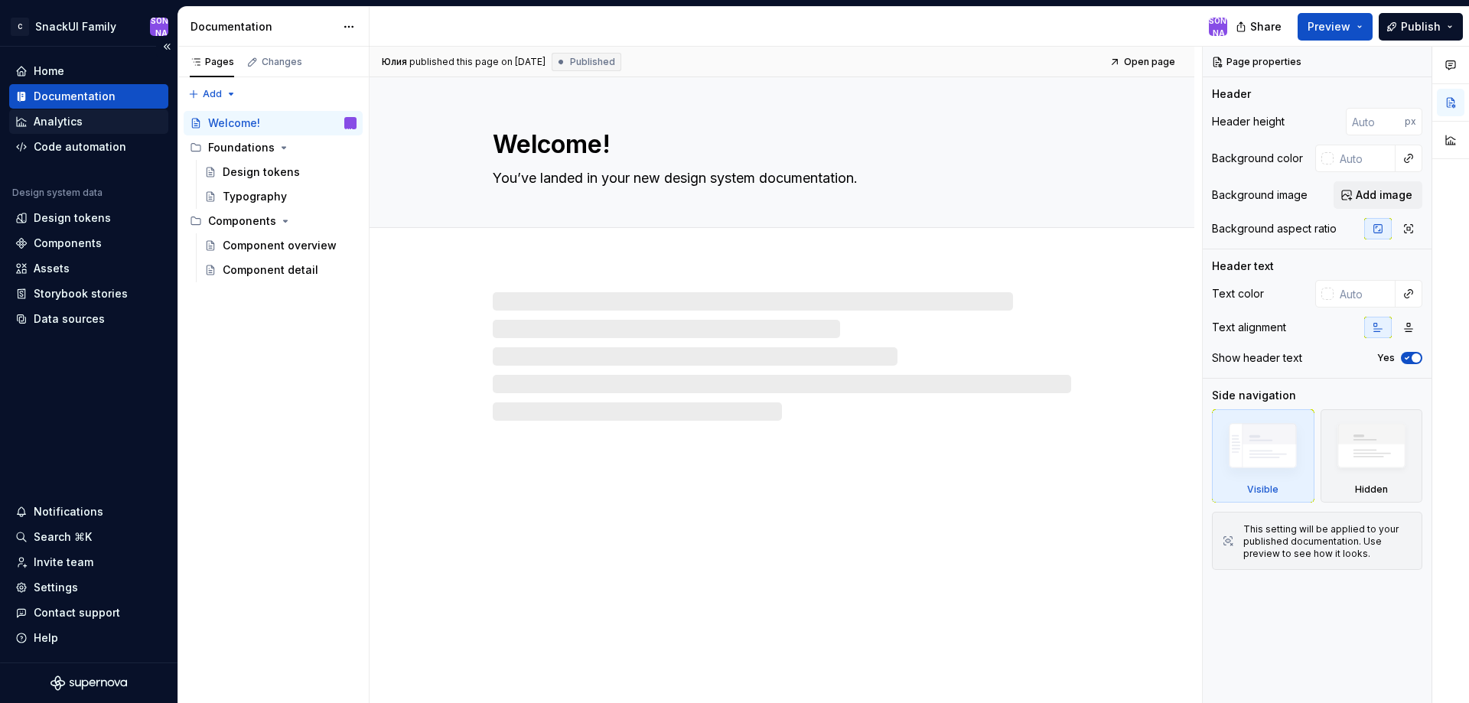
type textarea "*"
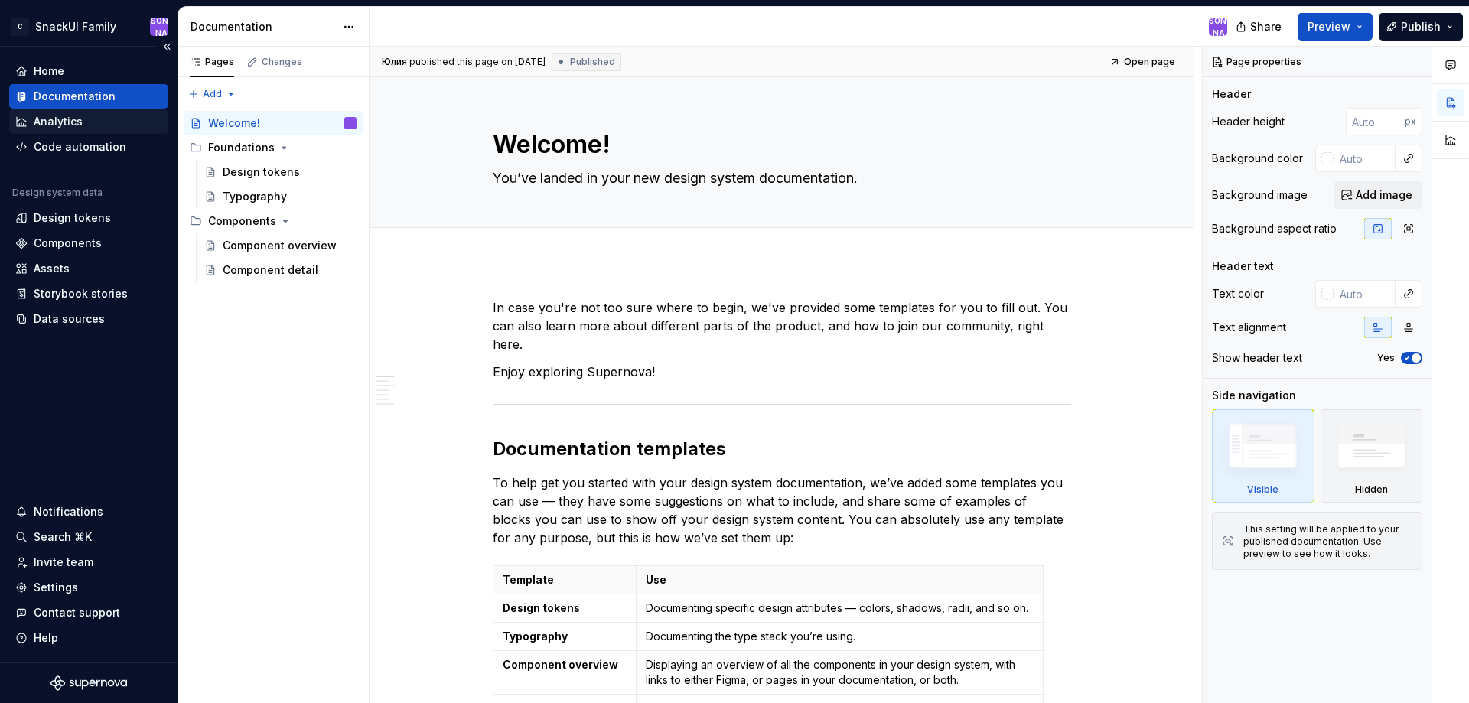
click at [97, 124] on div "Analytics" at bounding box center [88, 121] width 147 height 15
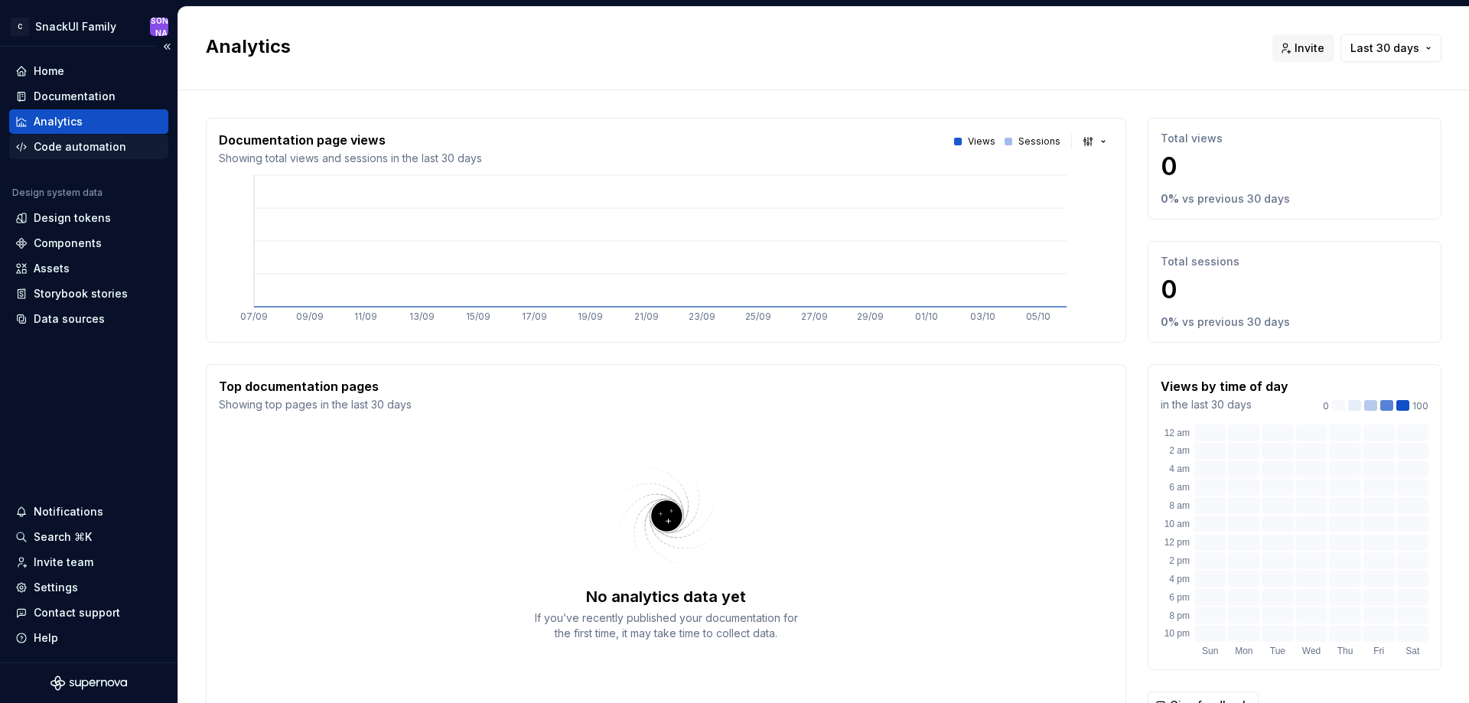
click at [91, 148] on div "Code automation" at bounding box center [80, 146] width 93 height 15
